Goal: Find specific page/section: Find specific page/section

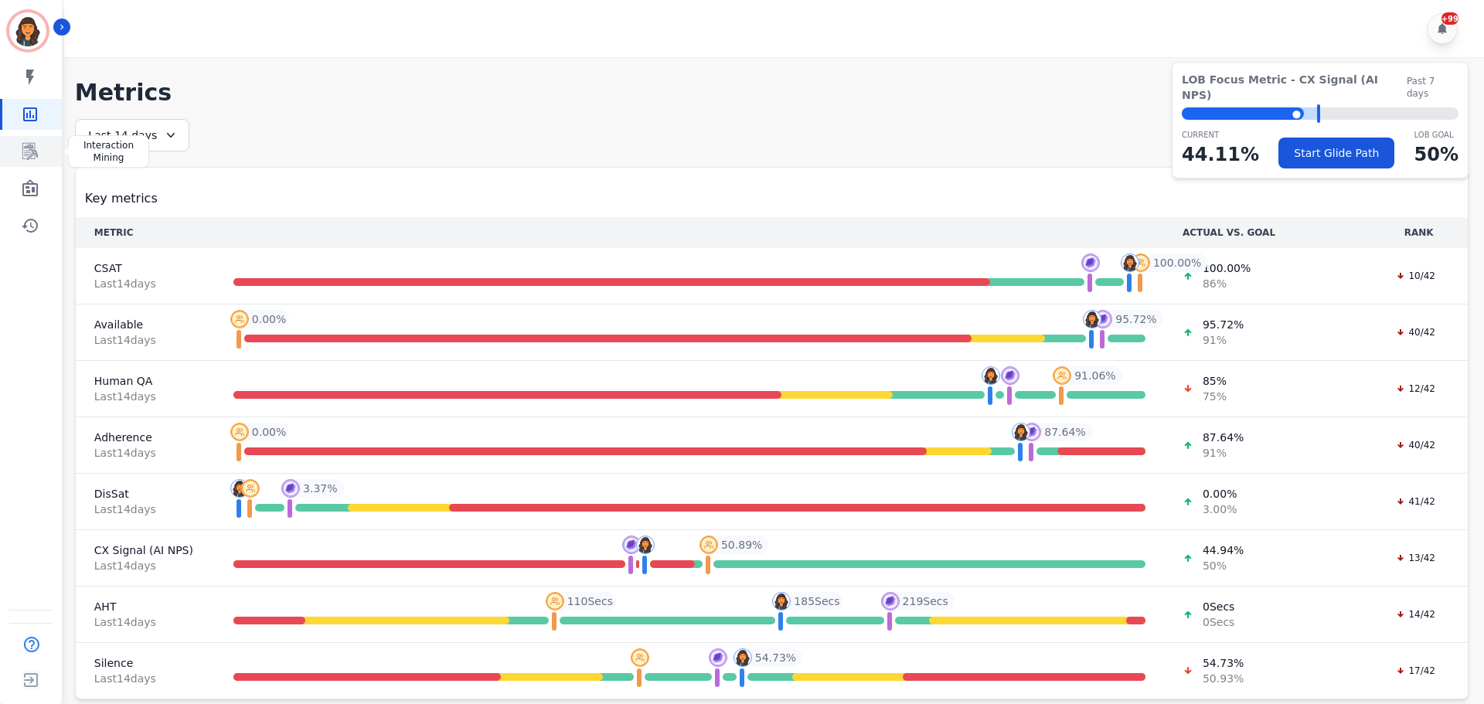
click at [32, 154] on icon "Sidebar" at bounding box center [29, 151] width 15 height 17
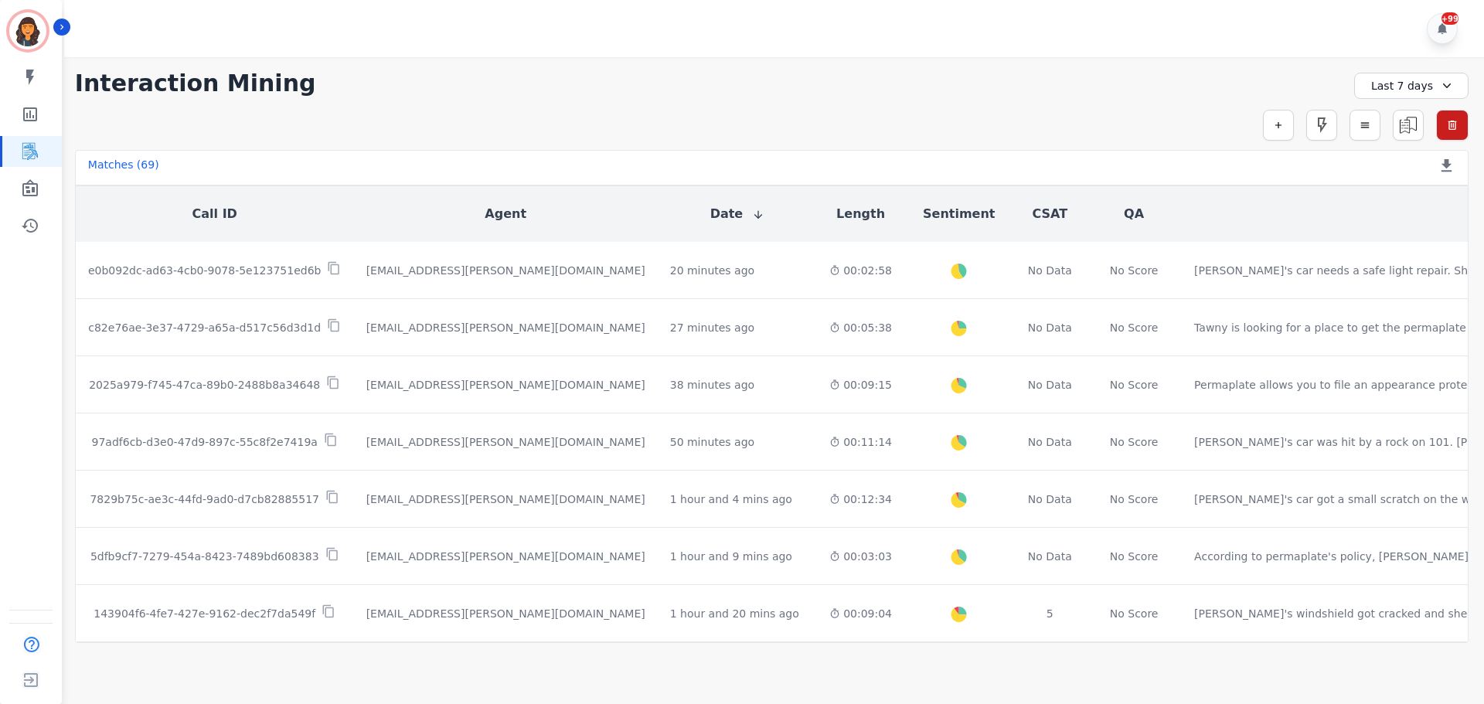
click at [1418, 89] on div "Last 7 days" at bounding box center [1411, 86] width 114 height 26
click at [1406, 138] on li "[DATE]" at bounding box center [1421, 139] width 77 height 15
click at [30, 188] on icon "Sidebar" at bounding box center [30, 188] width 19 height 19
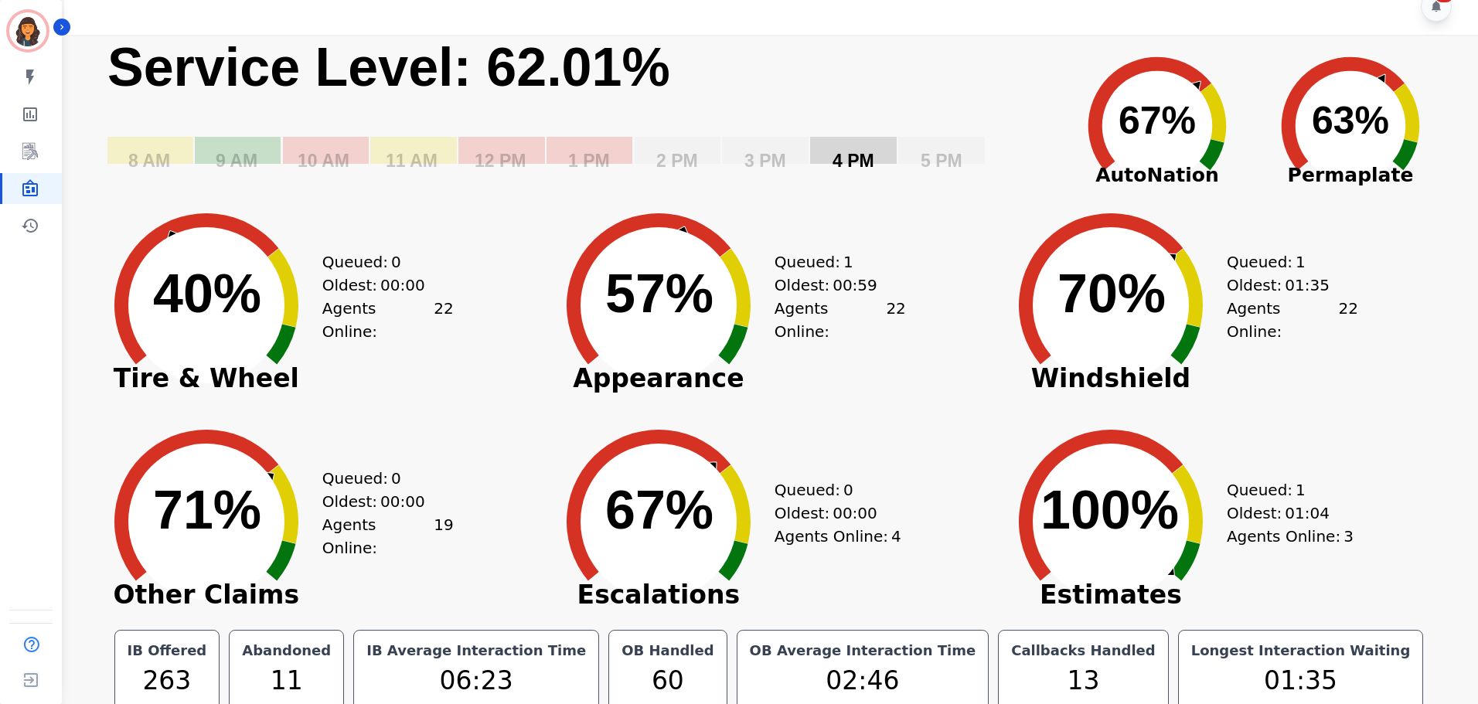
scroll to position [35, 0]
